Goal: Task Accomplishment & Management: Manage account settings

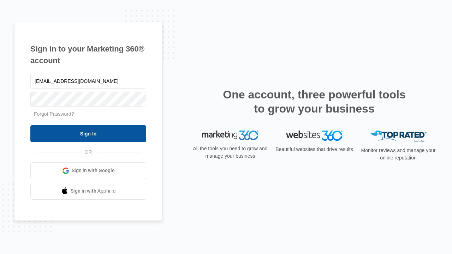
click at [88, 133] on input "Sign In" at bounding box center [88, 133] width 116 height 17
